Goal: Task Accomplishment & Management: Use online tool/utility

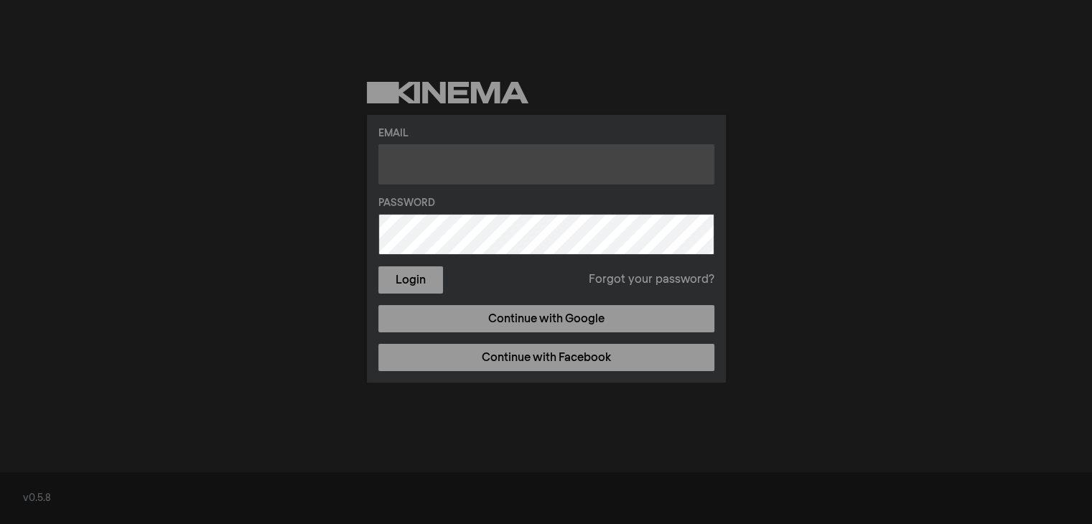
click at [424, 161] on input "text" at bounding box center [546, 164] width 336 height 40
click at [423, 163] on input "doris.kuder@gmail.com" at bounding box center [546, 164] width 336 height 40
type input "doris.polakkuder@gmail.com"
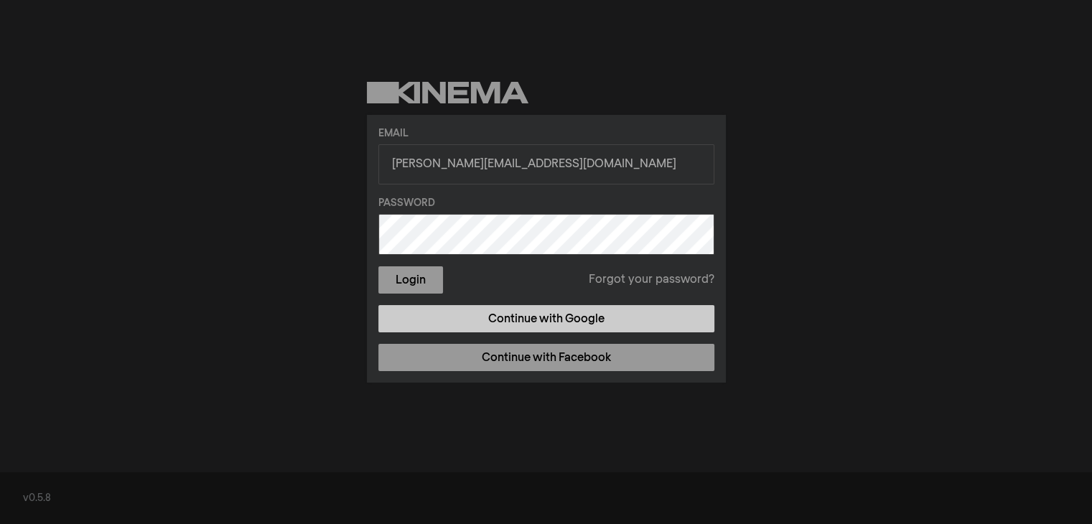
click at [520, 318] on link "Continue with Google" at bounding box center [546, 318] width 336 height 27
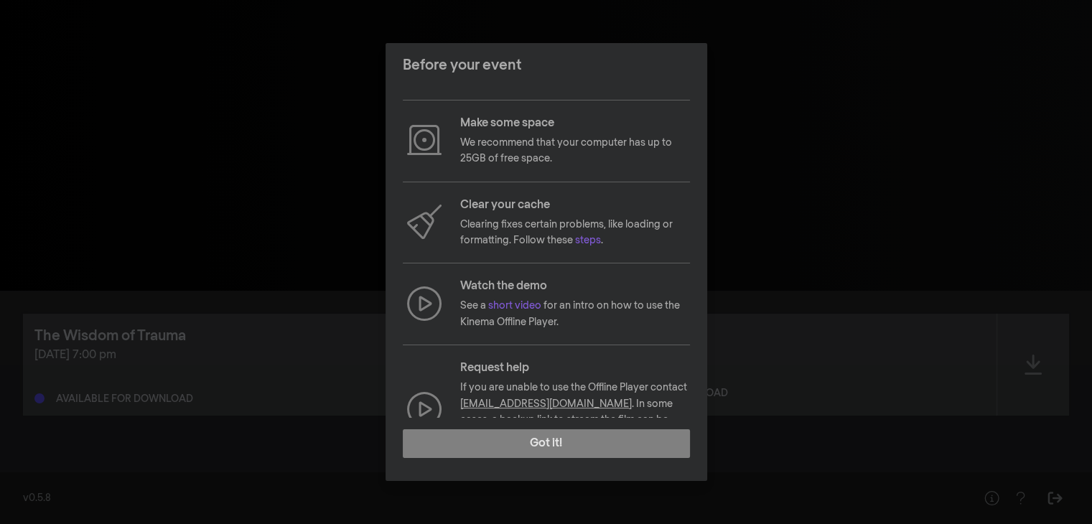
scroll to position [108, 0]
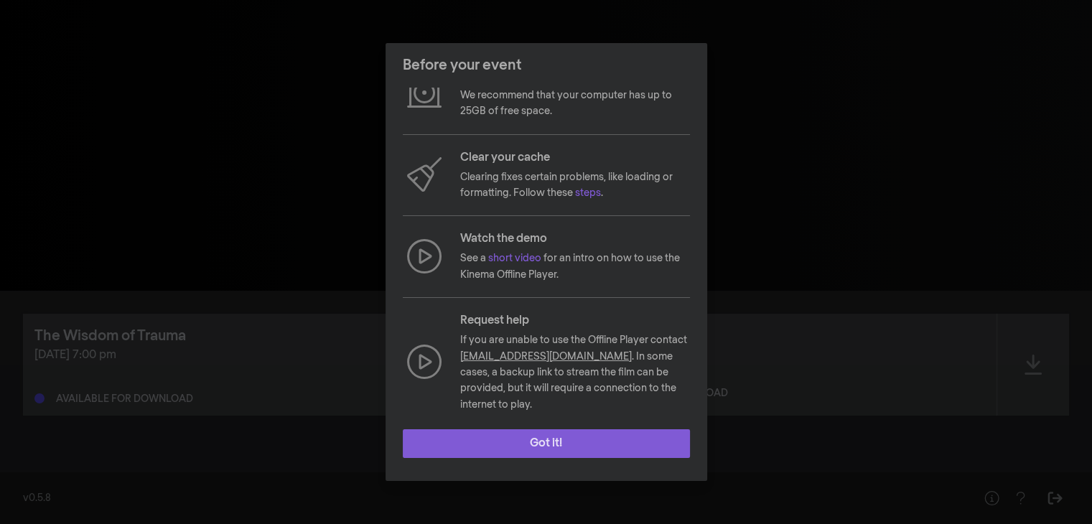
click at [541, 438] on button "Got it!" at bounding box center [546, 443] width 287 height 29
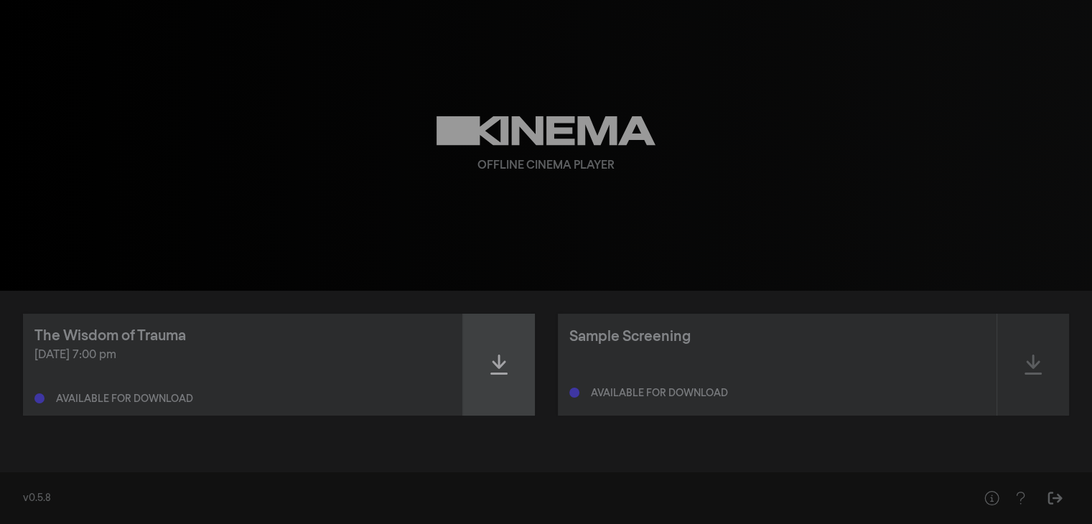
click at [498, 370] on icon at bounding box center [498, 364] width 17 height 23
